Goal: Check status: Check status

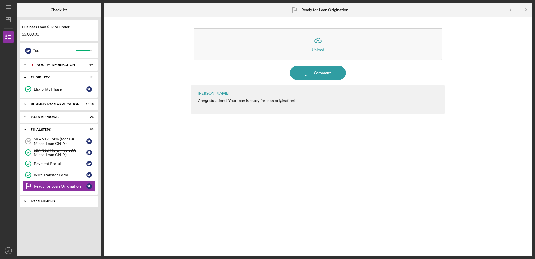
click at [55, 198] on div "Icon/Expander LOAN FUNDED 0 / 1" at bounding box center [59, 200] width 78 height 11
click at [45, 149] on div "SBA 1624 form (for SBA Micro-Loan ONLY)" at bounding box center [60, 152] width 53 height 9
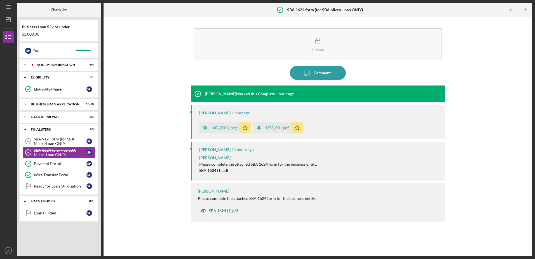
click at [227, 211] on div "SBA 1624 (1).pdf" at bounding box center [223, 210] width 29 height 4
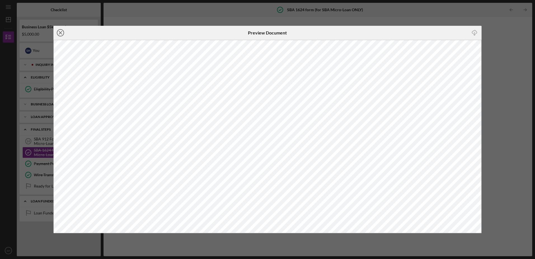
click at [58, 34] on icon "Icon/Close" at bounding box center [60, 33] width 14 height 14
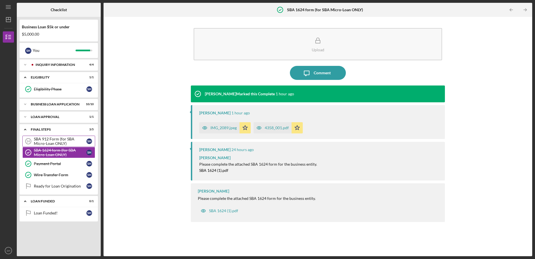
click at [44, 141] on div "SBA 912 Form (for SBA Micro-Loan ONLY)" at bounding box center [60, 141] width 53 height 9
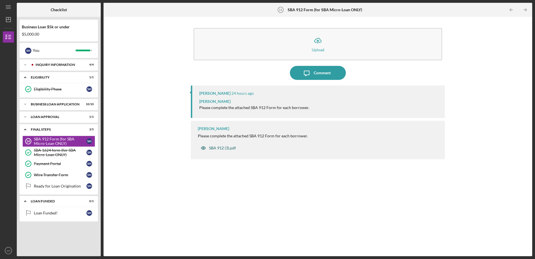
click at [213, 148] on div "SBA 912 (3).pdf" at bounding box center [222, 147] width 27 height 4
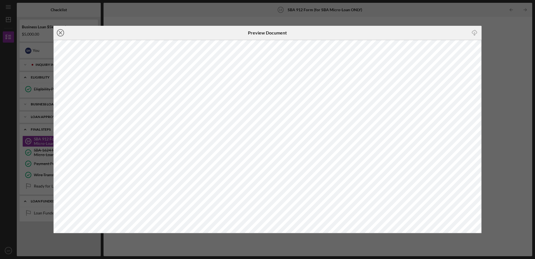
click at [60, 33] on icon "Icon/Close" at bounding box center [60, 33] width 14 height 14
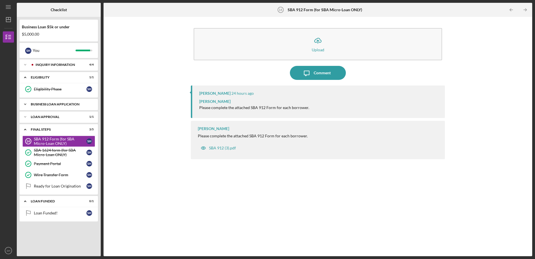
click at [49, 101] on div "Icon/Expander BUSINESS LOAN APPLICATION 10 / 10" at bounding box center [59, 103] width 78 height 11
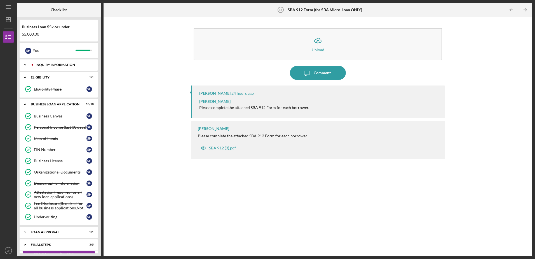
click at [49, 63] on div "Icon/Expander INQUIRY INFORMATION 4 / 4" at bounding box center [59, 64] width 78 height 11
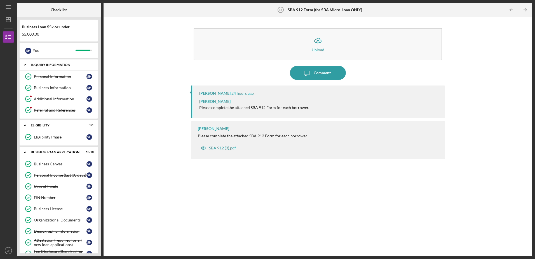
click at [49, 63] on div "Icon/Expander INQUIRY INFORMATION 4 / 4" at bounding box center [59, 64] width 78 height 11
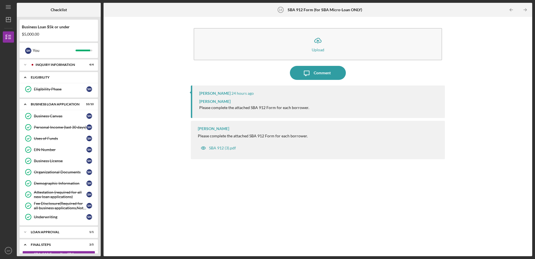
click at [45, 77] on div "Eligibility" at bounding box center [61, 77] width 60 height 3
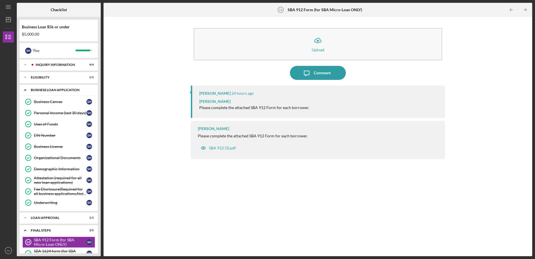
click at [43, 87] on div "Icon/Expander BUSINESS LOAN APPLICATION 10 / 10" at bounding box center [59, 89] width 78 height 11
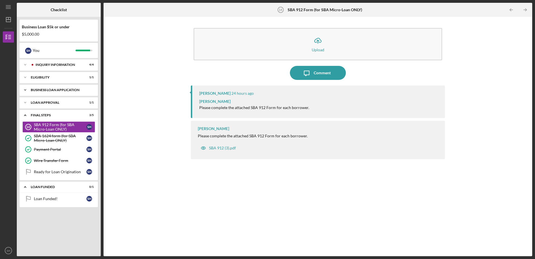
click at [43, 87] on div "Icon/Expander BUSINESS LOAN APPLICATION 10 / 10" at bounding box center [59, 89] width 78 height 11
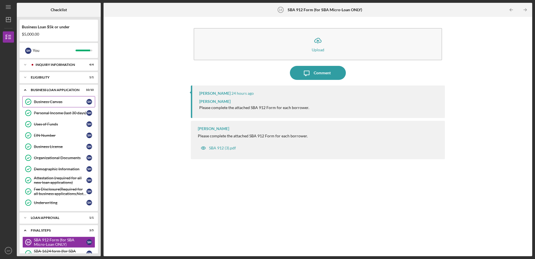
click at [43, 100] on div "Business Canvas" at bounding box center [60, 101] width 53 height 4
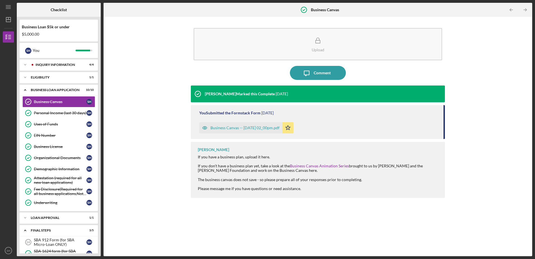
click at [232, 128] on div "Business Canvas -- [DATE] 02_00pm.pdf" at bounding box center [244, 127] width 69 height 4
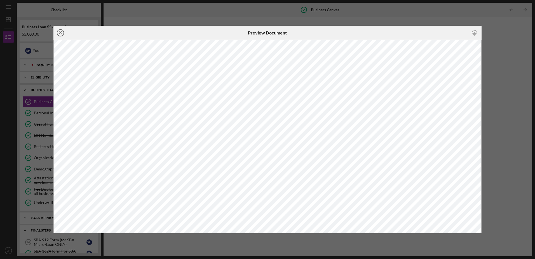
click at [58, 33] on icon "Icon/Close" at bounding box center [60, 33] width 14 height 14
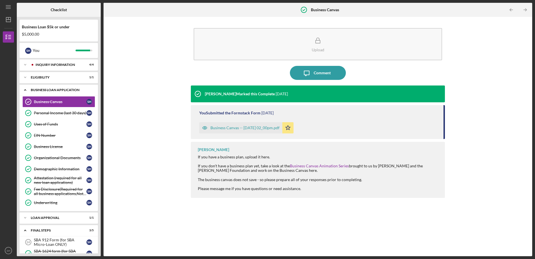
click at [27, 90] on icon "Icon/Expander" at bounding box center [25, 89] width 11 height 11
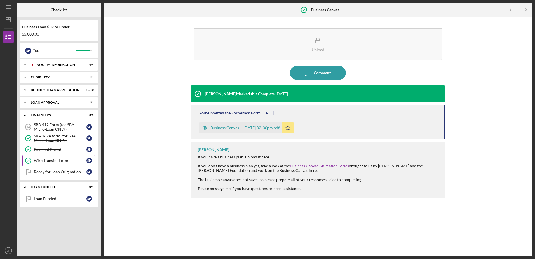
click at [49, 161] on div "Wire Transfer Form" at bounding box center [60, 160] width 53 height 4
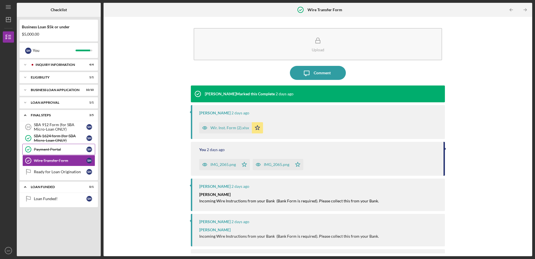
click at [51, 149] on div "Payment Portal" at bounding box center [60, 149] width 53 height 4
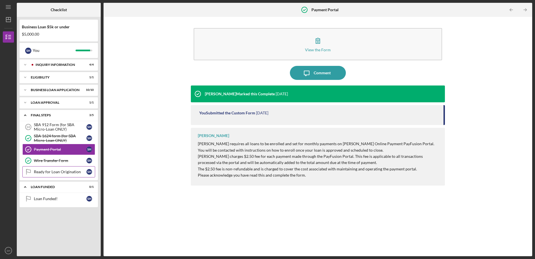
click at [44, 172] on div "Ready for Loan Origination" at bounding box center [60, 171] width 53 height 4
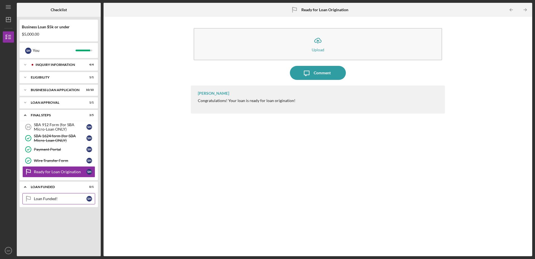
click at [48, 196] on div "Loan Funded!" at bounding box center [60, 198] width 53 height 4
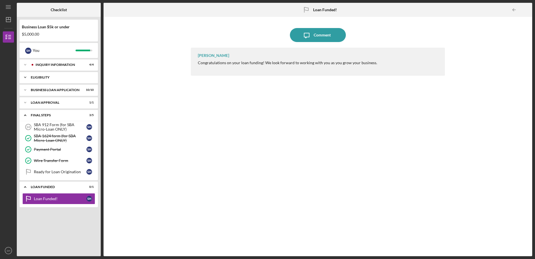
click at [38, 77] on div "Eligibility" at bounding box center [61, 77] width 60 height 3
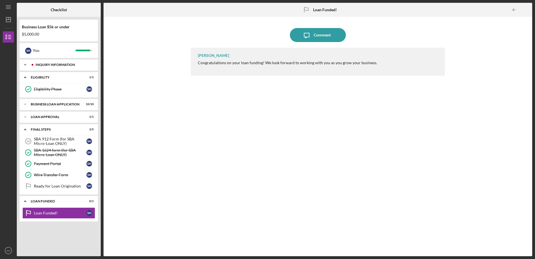
click at [42, 64] on div "INQUIRY INFORMATION" at bounding box center [63, 64] width 55 height 3
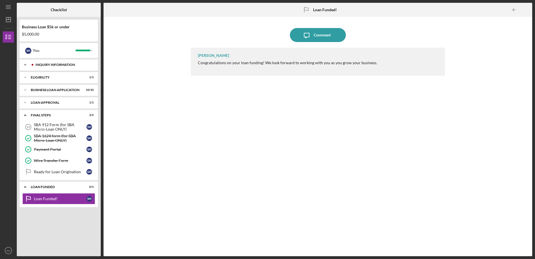
click at [34, 64] on div "INQUIRY INFORMATION" at bounding box center [62, 64] width 63 height 3
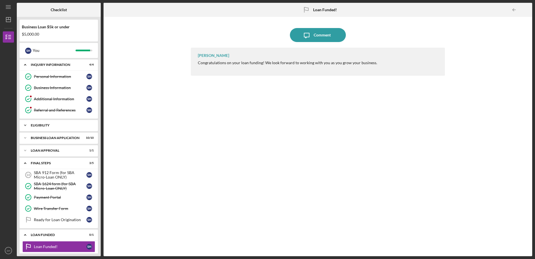
click at [51, 120] on div "Icon/Expander Eligibility 1 / 1" at bounding box center [59, 124] width 78 height 11
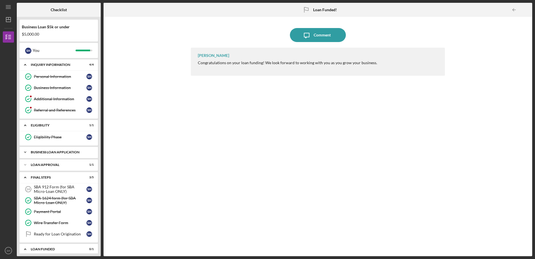
click at [56, 155] on div "Icon/Expander BUSINESS LOAN APPLICATION 10 / 10" at bounding box center [59, 151] width 78 height 11
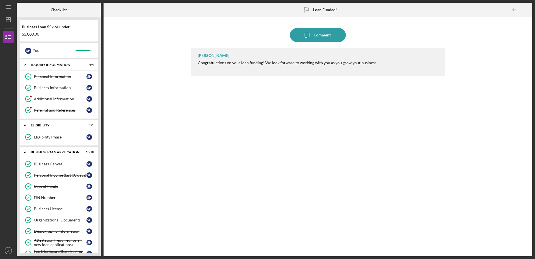
click at [134, 183] on div "Icon/Message Comment LaTrisha Gandy Congratulations on your loan funding! We lo…" at bounding box center [317, 136] width 423 height 233
click at [100, 151] on div "Business Loan $5k or under $5,000.00 S H You Icon/Expander INQUIRY INFORMATION …" at bounding box center [59, 136] width 84 height 239
click at [26, 61] on icon "Icon/Expander" at bounding box center [25, 64] width 11 height 11
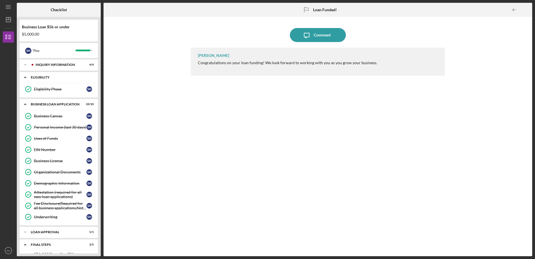
click at [26, 79] on icon "Icon/Expander" at bounding box center [25, 77] width 11 height 11
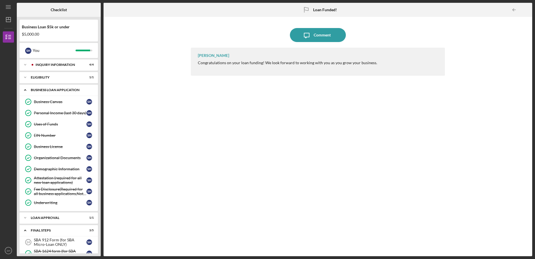
click at [24, 89] on icon "Icon/Expander" at bounding box center [25, 89] width 11 height 11
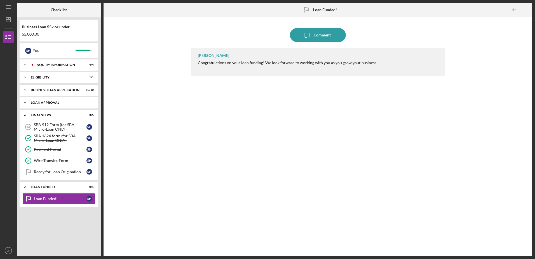
click at [27, 100] on icon "Icon/Expander" at bounding box center [25, 102] width 11 height 11
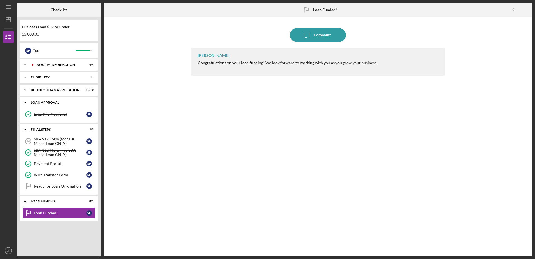
click at [27, 100] on icon "Icon/Expander" at bounding box center [25, 102] width 11 height 11
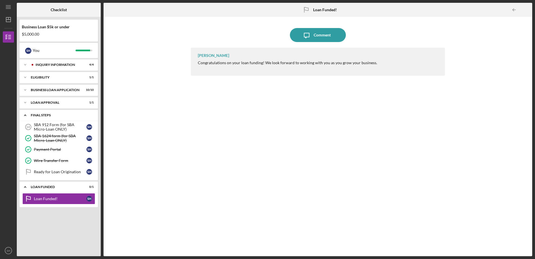
click at [26, 116] on icon "Icon/Expander" at bounding box center [25, 114] width 11 height 11
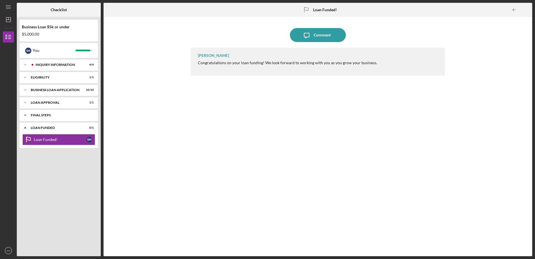
click at [26, 116] on icon "Icon/Expander" at bounding box center [25, 114] width 11 height 11
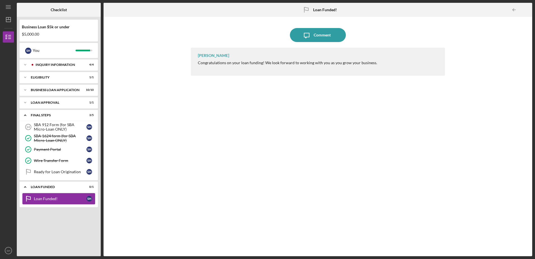
click at [67, 198] on div "Loan Funded!" at bounding box center [60, 198] width 53 height 4
click at [26, 189] on icon "Icon/Expander" at bounding box center [25, 186] width 11 height 11
